Goal: Navigation & Orientation: Find specific page/section

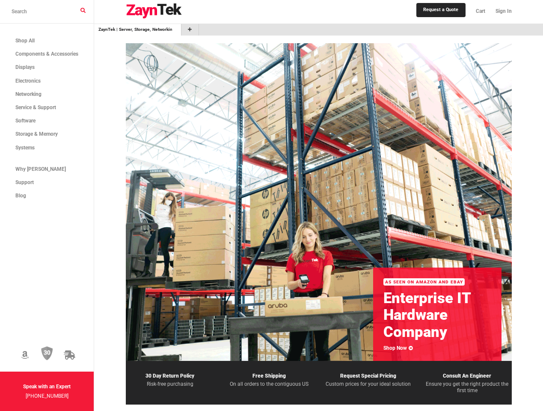
click at [29, 350] on icon at bounding box center [25, 354] width 8 height 9
click at [53, 346] on img at bounding box center [47, 353] width 12 height 15
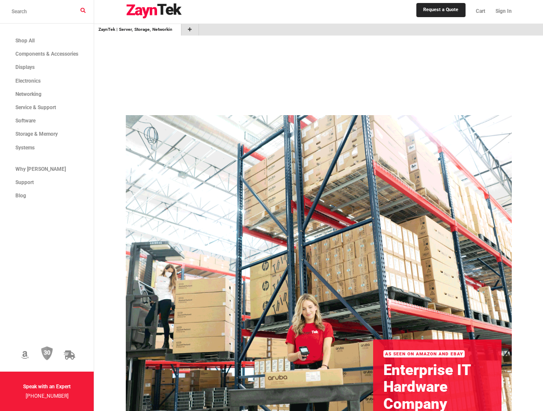
click at [75, 350] on icon at bounding box center [69, 354] width 11 height 9
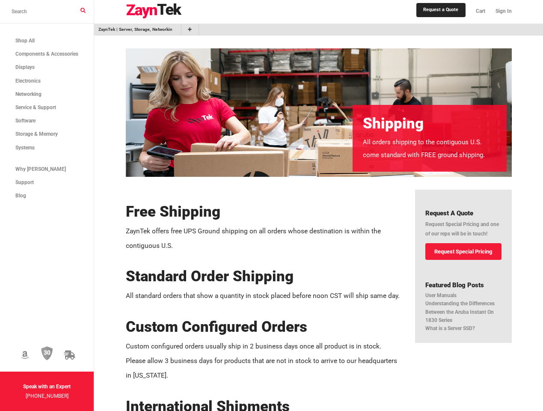
click at [163, 12] on img at bounding box center [154, 10] width 56 height 15
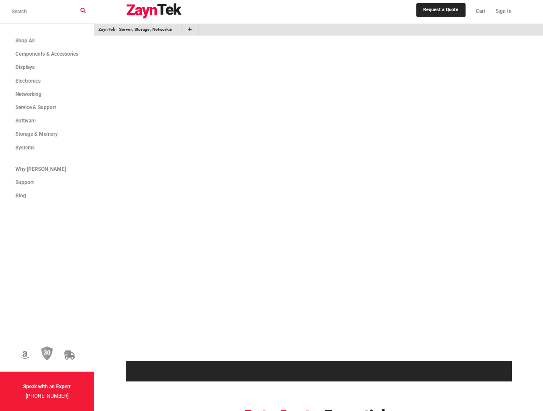
click at [506, 13] on link "Sign In" at bounding box center [500, 11] width 21 height 18
